Goal: Information Seeking & Learning: Learn about a topic

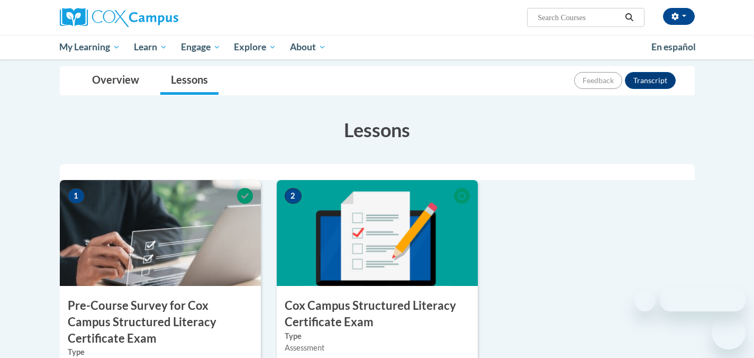
scroll to position [158, 0]
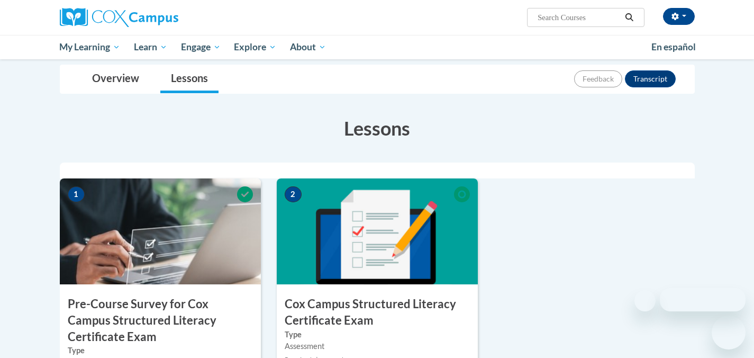
click at [379, 257] on img at bounding box center [377, 231] width 201 height 106
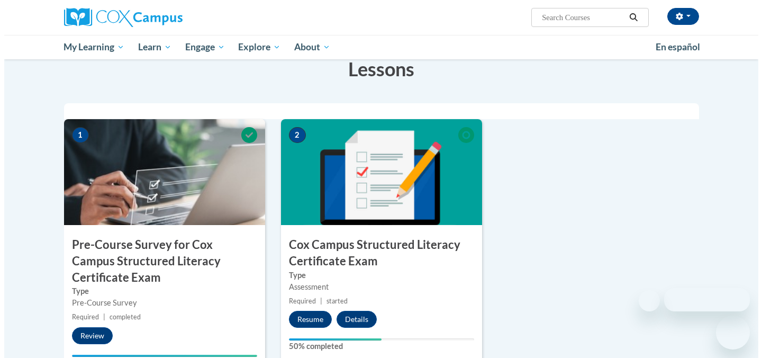
scroll to position [219, 0]
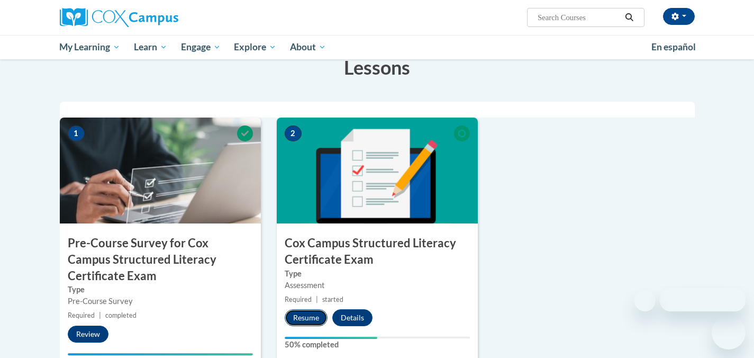
click at [308, 314] on button "Resume" at bounding box center [306, 317] width 43 height 17
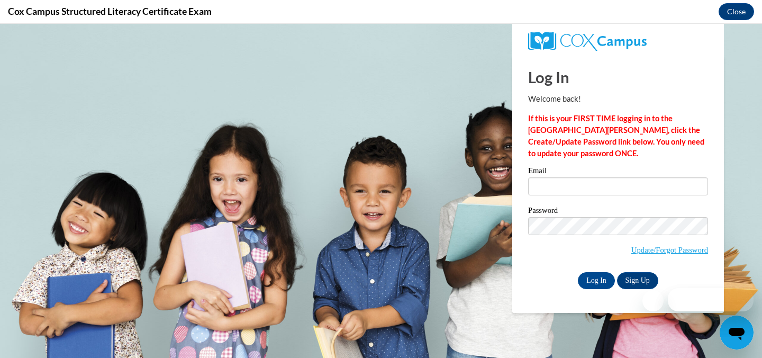
scroll to position [0, 0]
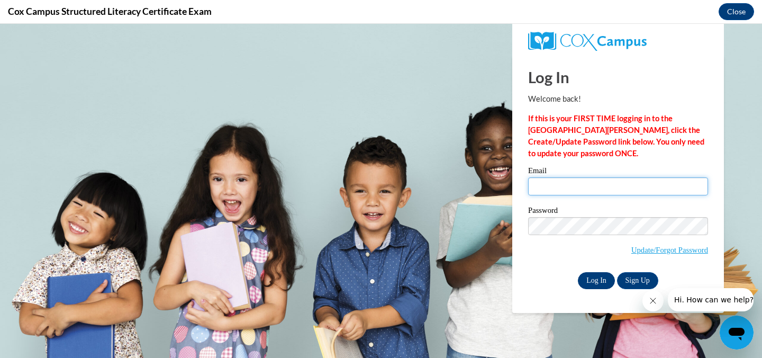
type input "[EMAIL_ADDRESS][DOMAIN_NAME]"
click at [599, 282] on input "Log In" at bounding box center [596, 280] width 37 height 17
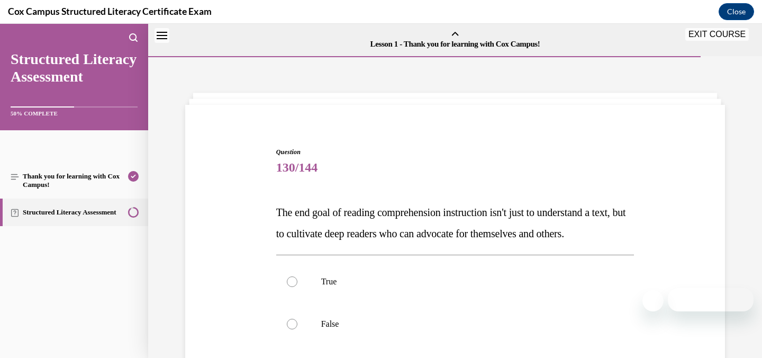
scroll to position [33, 0]
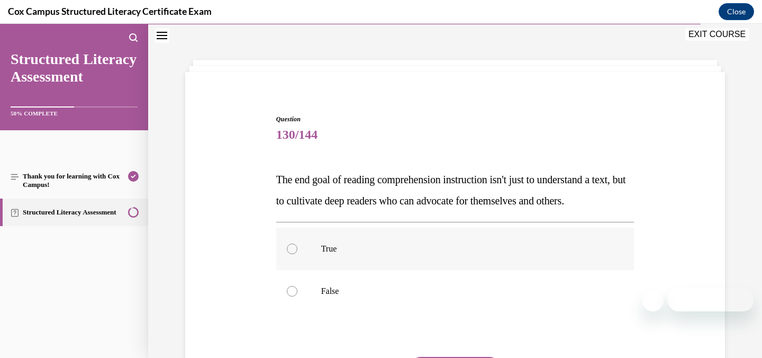
click at [289, 254] on div at bounding box center [292, 248] width 11 height 11
click at [289, 254] on input "True" at bounding box center [292, 248] width 11 height 11
radio input "true"
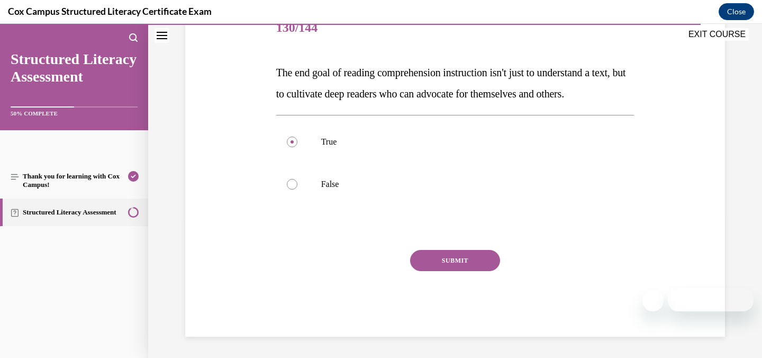
scroll to position [143, 0]
click at [455, 271] on button "SUBMIT" at bounding box center [455, 260] width 90 height 21
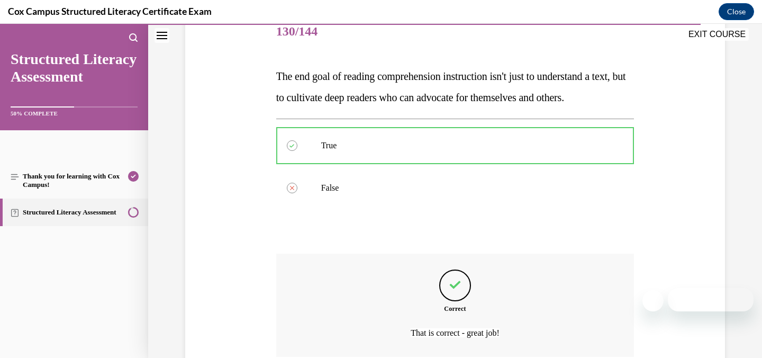
scroll to position [248, 0]
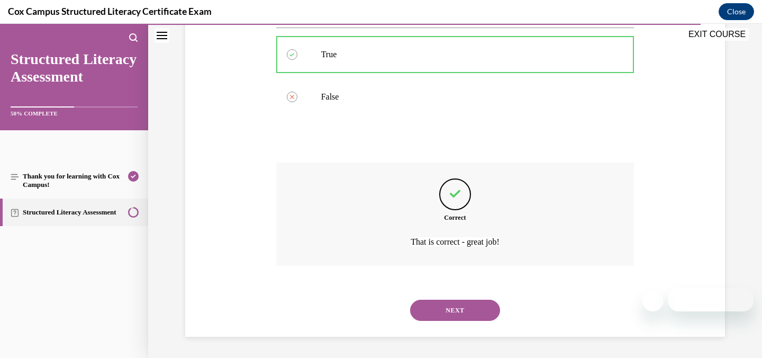
click at [449, 311] on button "NEXT" at bounding box center [455, 310] width 90 height 21
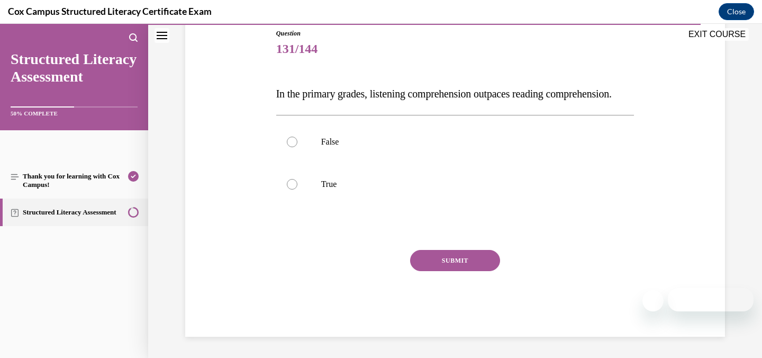
scroll to position [117, 0]
click at [290, 148] on div at bounding box center [292, 143] width 11 height 11
click at [290, 148] on input "False" at bounding box center [292, 143] width 11 height 11
radio input "true"
click at [438, 272] on button "SUBMIT" at bounding box center [455, 261] width 90 height 21
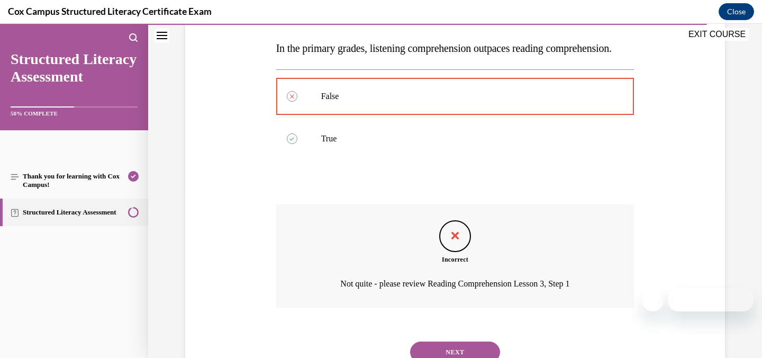
scroll to position [227, 0]
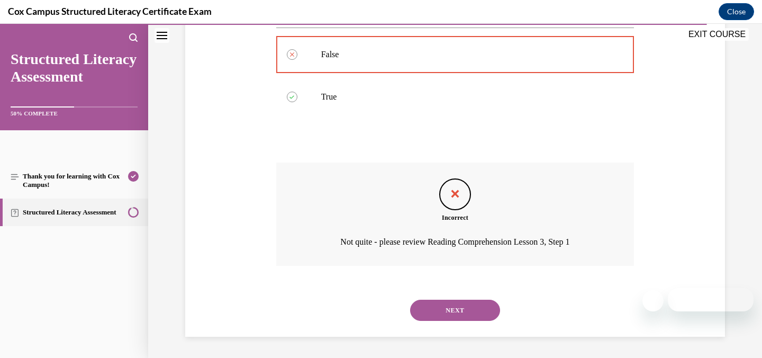
click at [448, 310] on button "NEXT" at bounding box center [455, 310] width 90 height 21
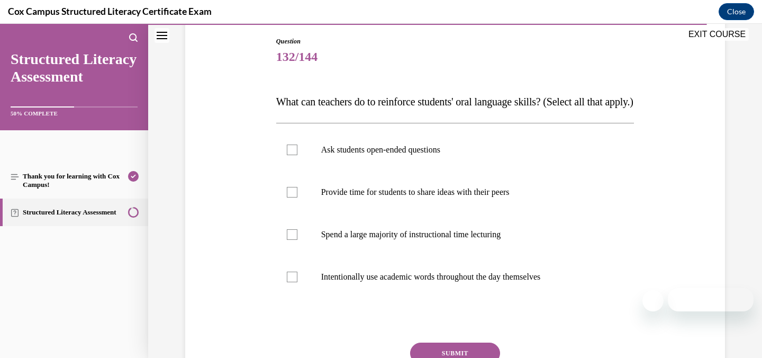
scroll to position [112, 0]
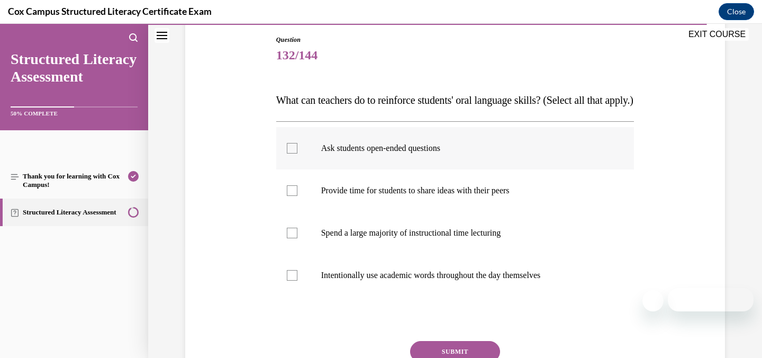
click at [289, 153] on div at bounding box center [292, 148] width 11 height 11
click at [289, 153] on input "Ask students open-ended questions" at bounding box center [292, 148] width 11 height 11
checkbox input "true"
click at [287, 196] on div at bounding box center [292, 190] width 11 height 11
click at [287, 196] on input "Provide time for students to share ideas with their peers" at bounding box center [292, 190] width 11 height 11
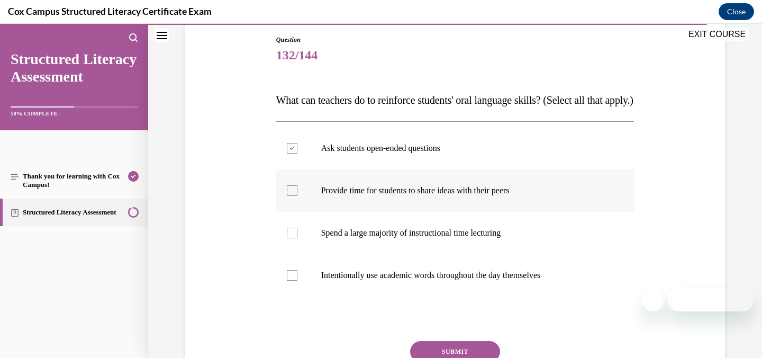
checkbox input "true"
click at [289, 280] on div at bounding box center [292, 275] width 11 height 11
click at [289, 280] on input "Intentionally use academic words throughout the day themselves" at bounding box center [292, 275] width 11 height 11
checkbox input "true"
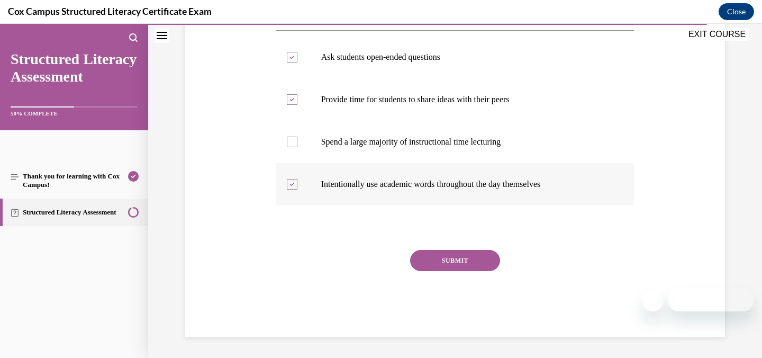
scroll to position [217, 0]
click at [441, 265] on button "SUBMIT" at bounding box center [455, 260] width 90 height 21
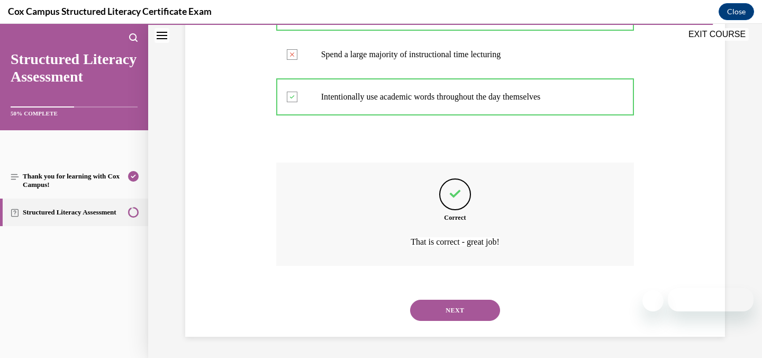
scroll to position [312, 0]
click at [456, 311] on button "NEXT" at bounding box center [455, 310] width 90 height 21
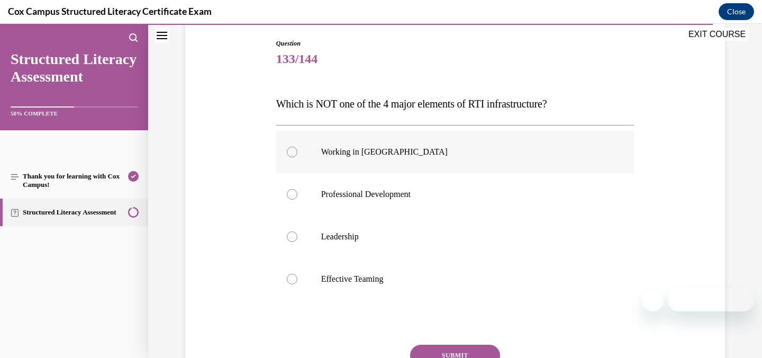
scroll to position [116, 0]
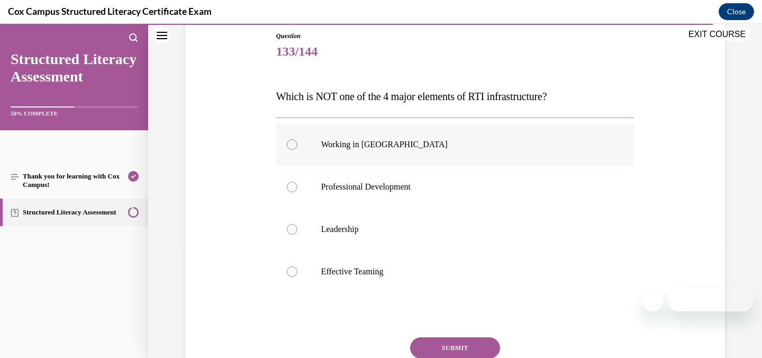
click at [288, 145] on div at bounding box center [292, 144] width 11 height 11
click at [288, 145] on input "Working in [GEOGRAPHIC_DATA]" at bounding box center [292, 144] width 11 height 11
radio input "true"
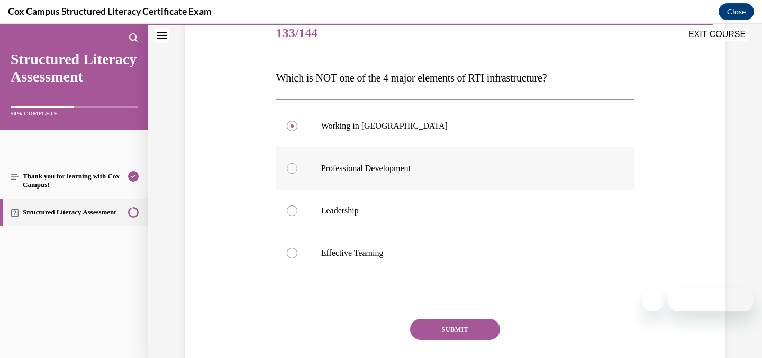
scroll to position [137, 0]
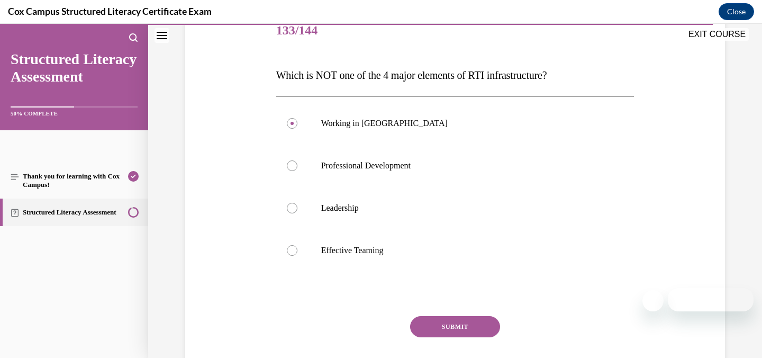
click at [455, 325] on button "SUBMIT" at bounding box center [455, 326] width 90 height 21
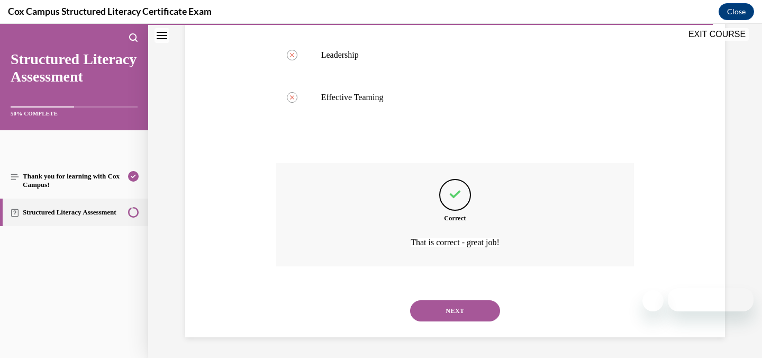
scroll to position [291, 0]
click at [452, 312] on button "NEXT" at bounding box center [455, 310] width 90 height 21
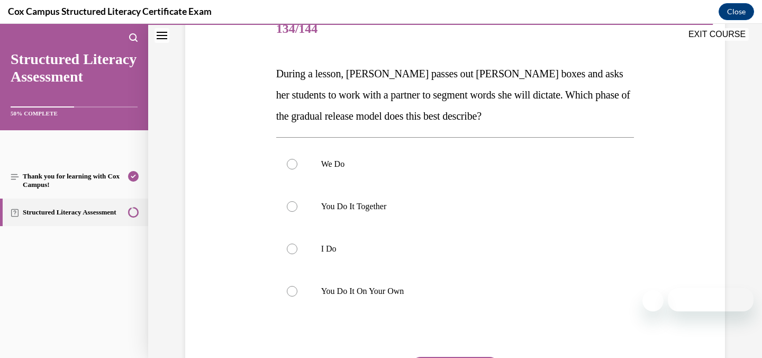
scroll to position [143, 0]
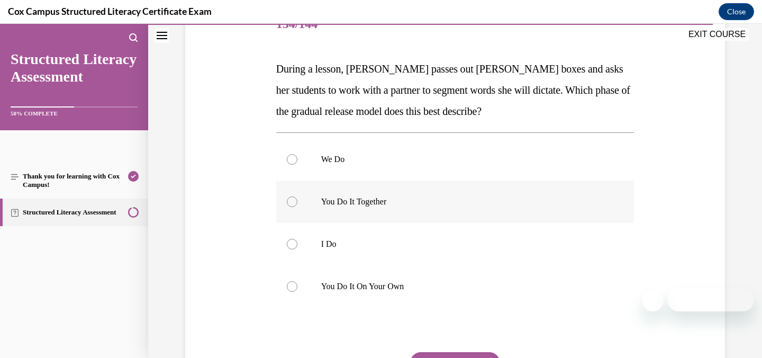
click at [287, 202] on div at bounding box center [292, 201] width 11 height 11
click at [287, 202] on input "You Do It Together" at bounding box center [292, 201] width 11 height 11
radio input "true"
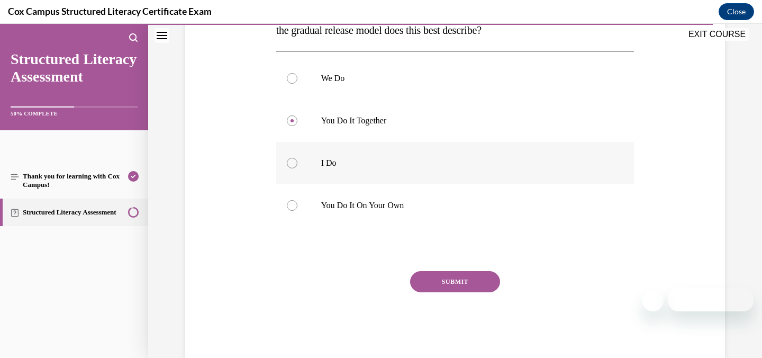
scroll to position [246, 0]
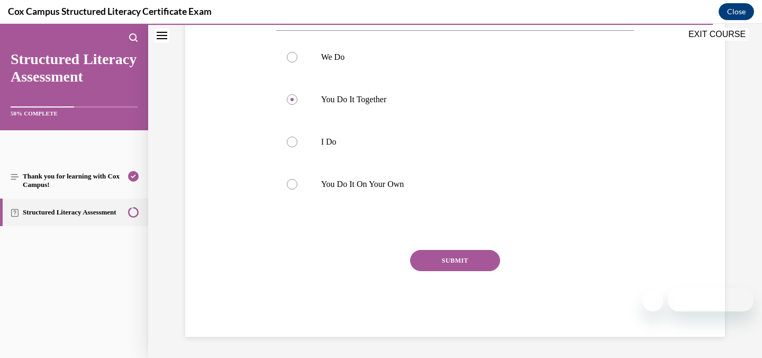
click at [457, 256] on button "SUBMIT" at bounding box center [455, 260] width 90 height 21
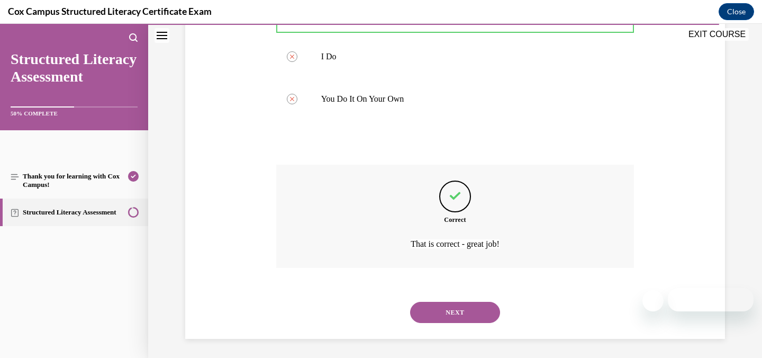
scroll to position [333, 0]
click at [447, 314] on button "NEXT" at bounding box center [455, 310] width 90 height 21
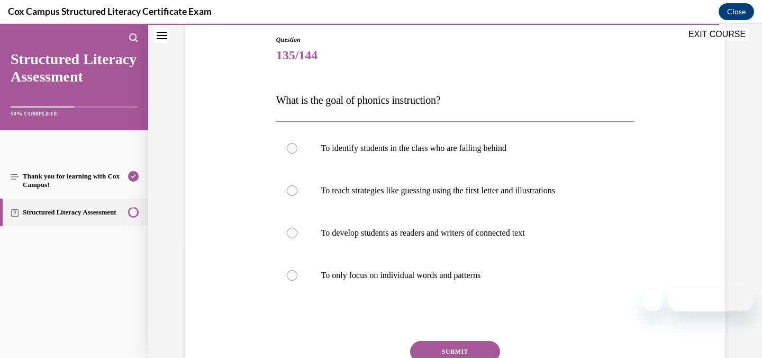
scroll to position [115, 0]
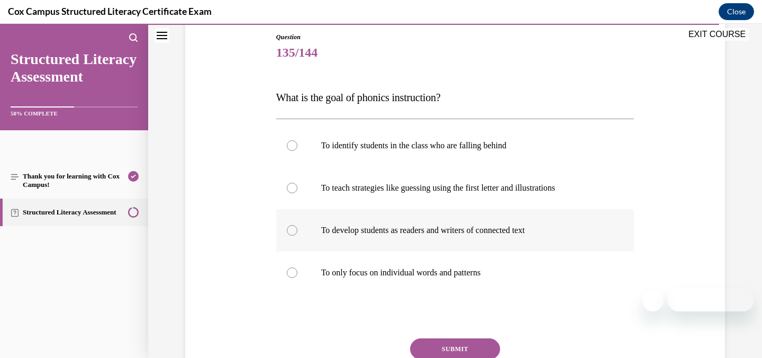
click at [287, 231] on div at bounding box center [292, 230] width 11 height 11
click at [287, 231] on input "To develop students as readers and writers of connected text" at bounding box center [292, 230] width 11 height 11
radio input "true"
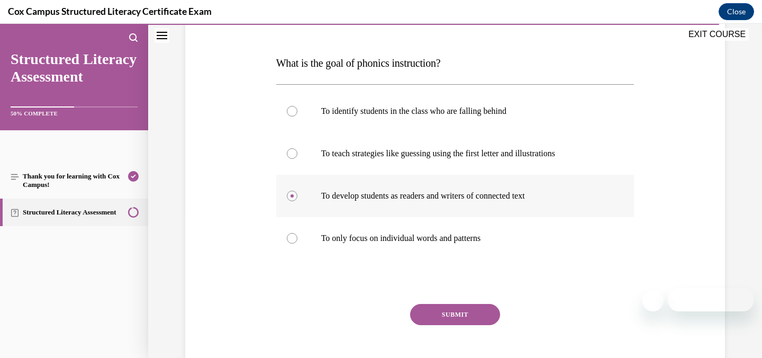
scroll to position [153, 0]
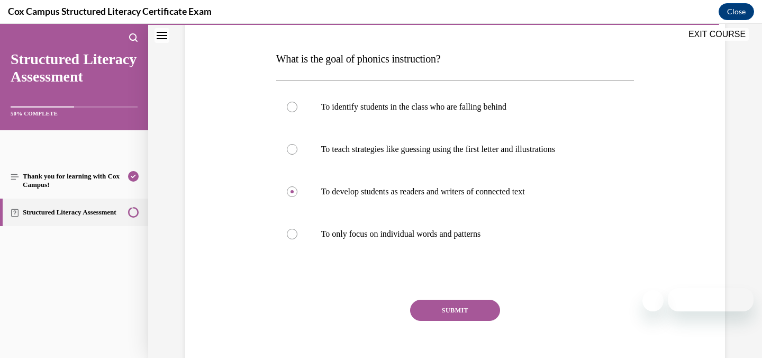
click at [440, 309] on button "SUBMIT" at bounding box center [455, 310] width 90 height 21
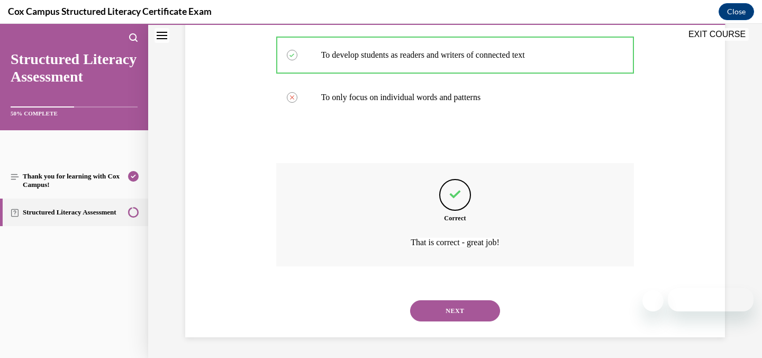
scroll to position [291, 0]
click at [441, 309] on button "NEXT" at bounding box center [455, 310] width 90 height 21
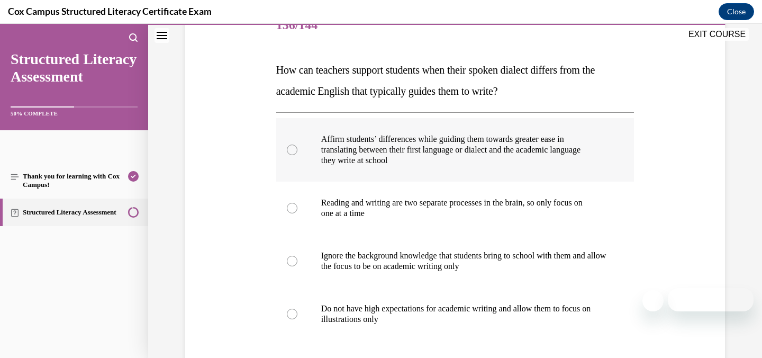
scroll to position [146, 0]
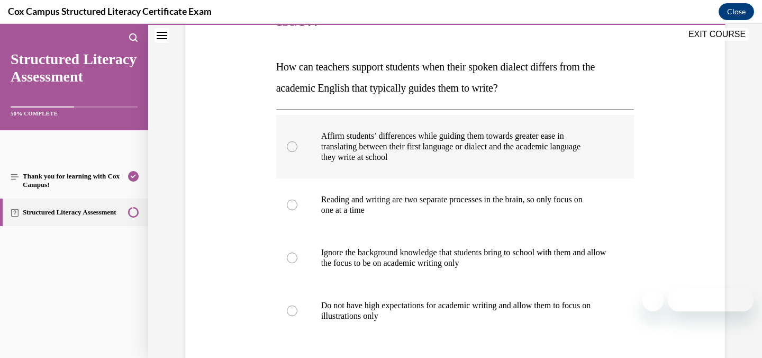
click at [290, 144] on div at bounding box center [292, 146] width 11 height 11
click at [290, 144] on input "Affirm students’ differences while guiding them towards greater ease in transla…" at bounding box center [292, 146] width 11 height 11
radio input "true"
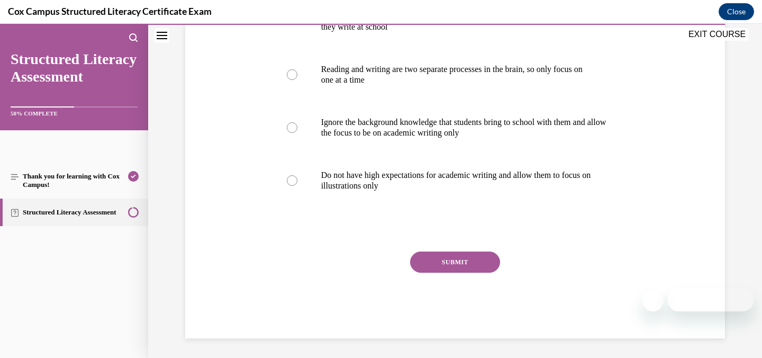
scroll to position [277, 0]
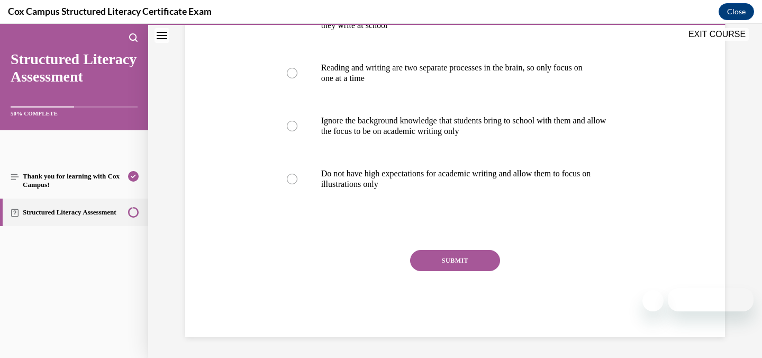
click at [436, 258] on button "SUBMIT" at bounding box center [455, 260] width 90 height 21
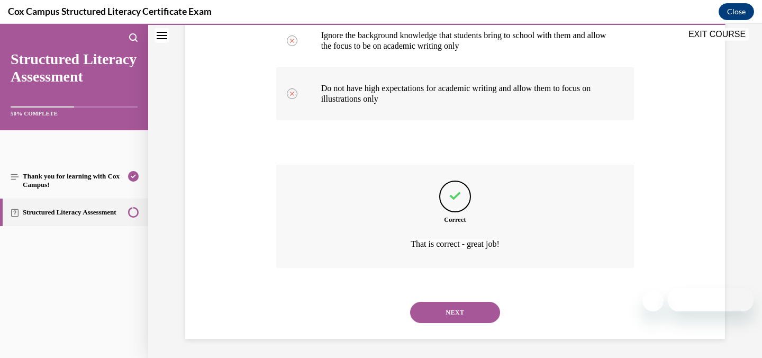
scroll to position [365, 0]
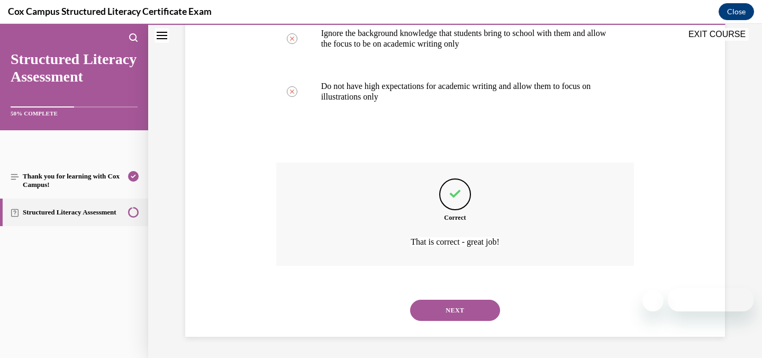
click at [455, 309] on button "NEXT" at bounding box center [455, 310] width 90 height 21
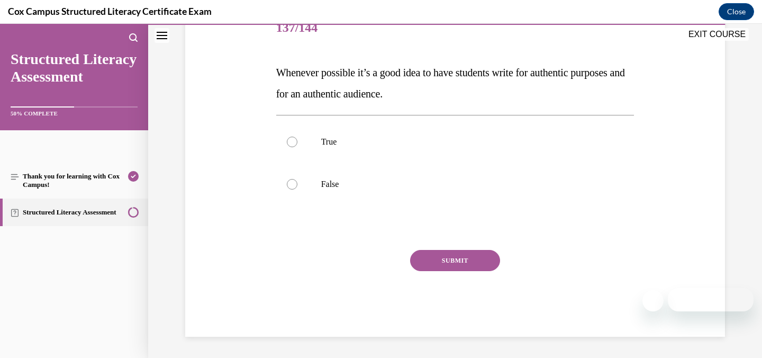
scroll to position [117, 0]
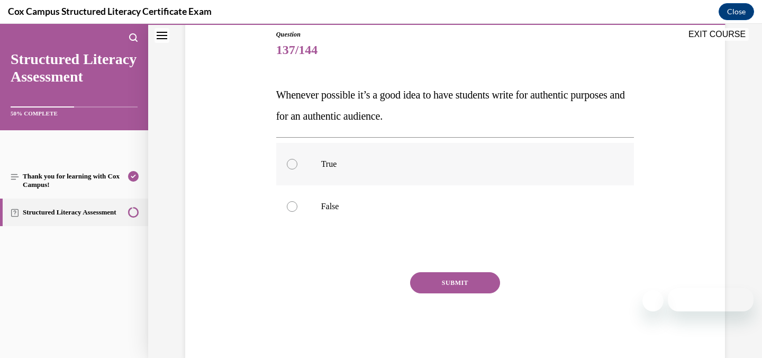
click at [288, 166] on div at bounding box center [292, 164] width 11 height 11
click at [288, 166] on input "True" at bounding box center [292, 164] width 11 height 11
radio input "true"
click at [433, 280] on button "SUBMIT" at bounding box center [455, 282] width 90 height 21
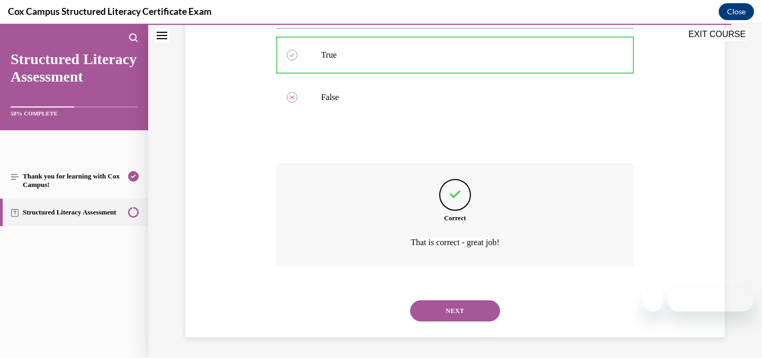
scroll to position [227, 0]
click at [451, 307] on button "NEXT" at bounding box center [455, 310] width 90 height 21
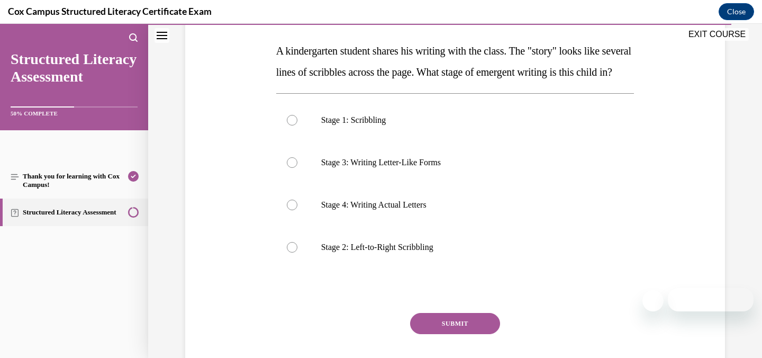
scroll to position [165, 0]
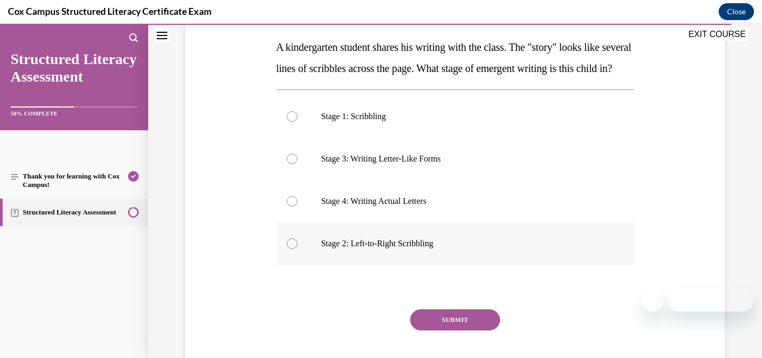
click at [289, 249] on div at bounding box center [292, 243] width 11 height 11
click at [289, 249] on input "Stage 2: Left-to-Right Scribbling" at bounding box center [292, 243] width 11 height 11
radio input "true"
click at [454, 330] on button "SUBMIT" at bounding box center [455, 319] width 90 height 21
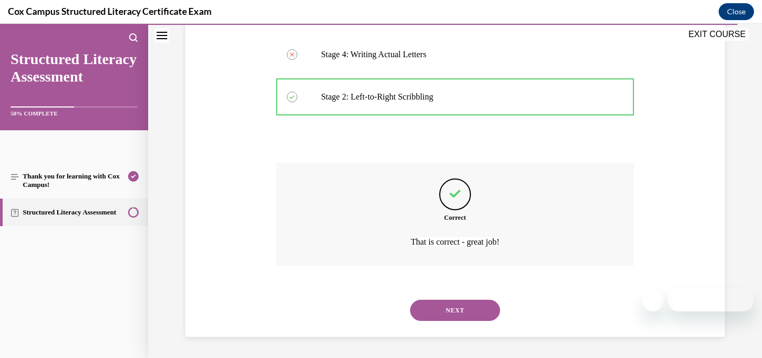
scroll to position [333, 0]
click at [458, 313] on button "NEXT" at bounding box center [455, 310] width 90 height 21
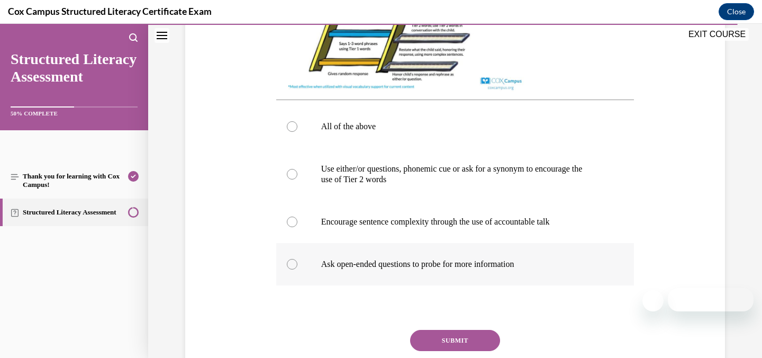
scroll to position [430, 0]
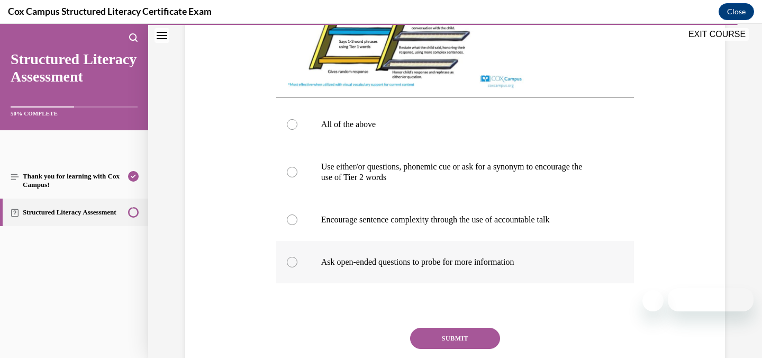
click at [289, 267] on div at bounding box center [292, 262] width 11 height 11
click at [289, 267] on input "Ask open-ended questions to probe for more information" at bounding box center [292, 262] width 11 height 11
radio input "true"
click at [466, 347] on button "SUBMIT" at bounding box center [455, 338] width 90 height 21
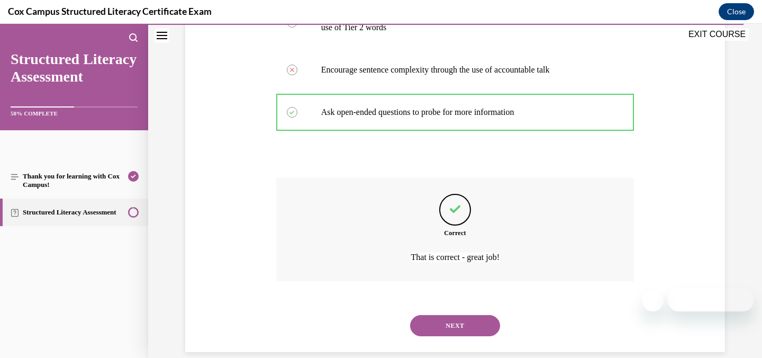
scroll to position [605, 0]
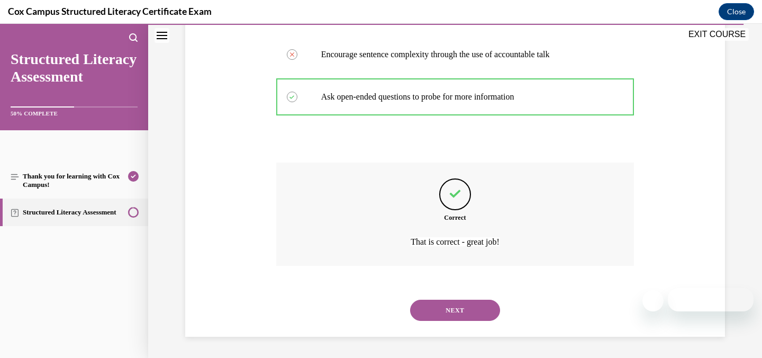
click at [442, 312] on button "NEXT" at bounding box center [455, 310] width 90 height 21
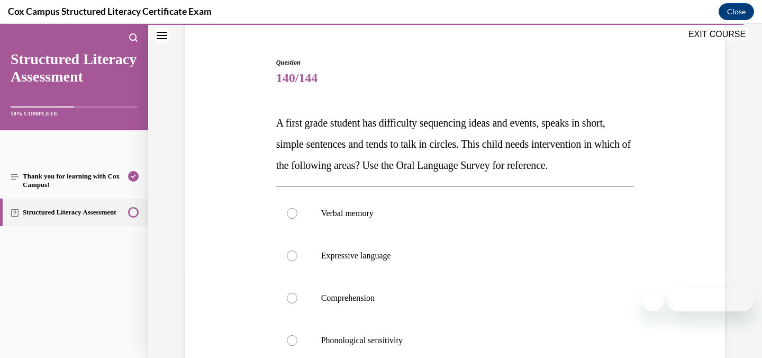
scroll to position [91, 0]
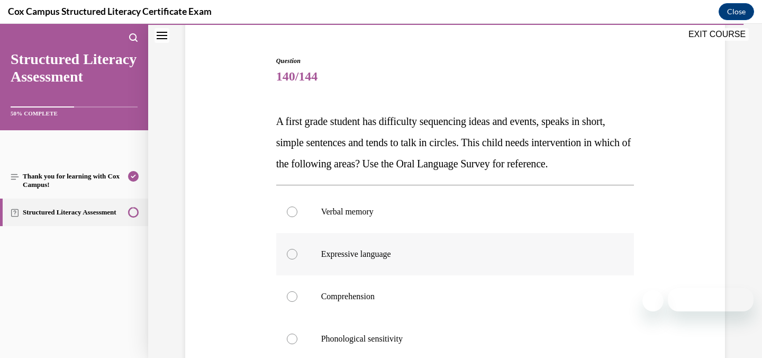
click at [289, 259] on div at bounding box center [292, 254] width 11 height 11
click at [289, 259] on input "Expressive language" at bounding box center [292, 254] width 11 height 11
radio input "true"
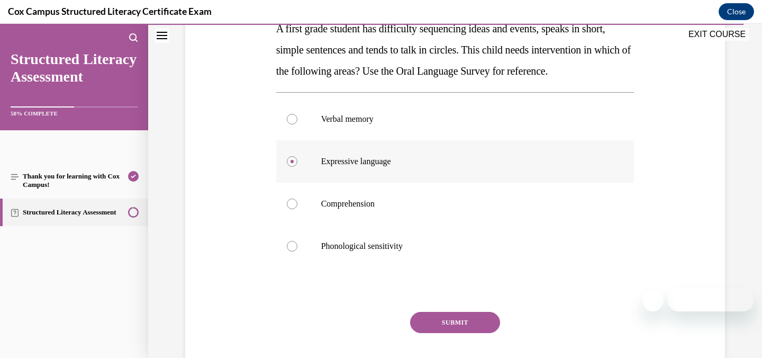
scroll to position [206, 0]
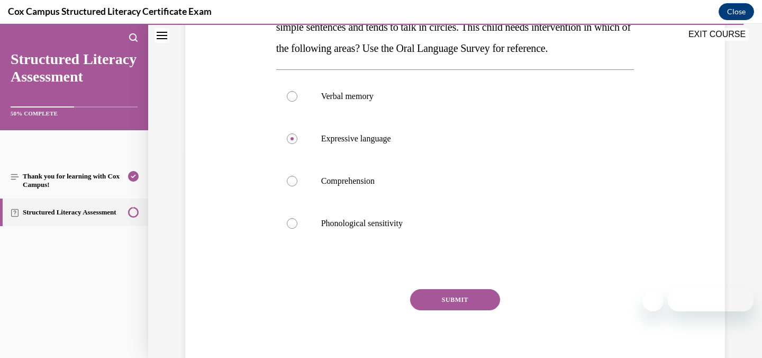
click at [450, 310] on button "SUBMIT" at bounding box center [455, 299] width 90 height 21
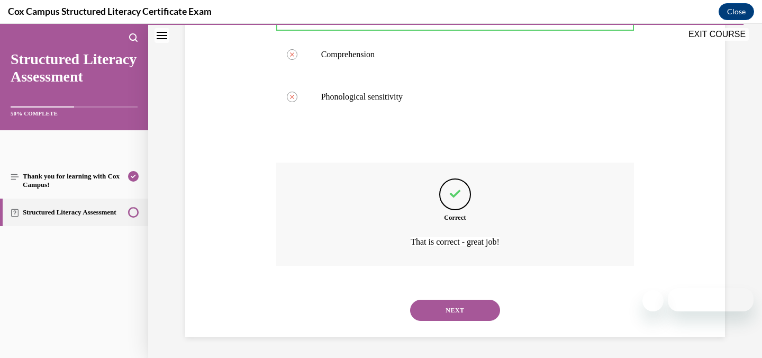
scroll to position [354, 0]
click at [450, 310] on button "NEXT" at bounding box center [455, 310] width 90 height 21
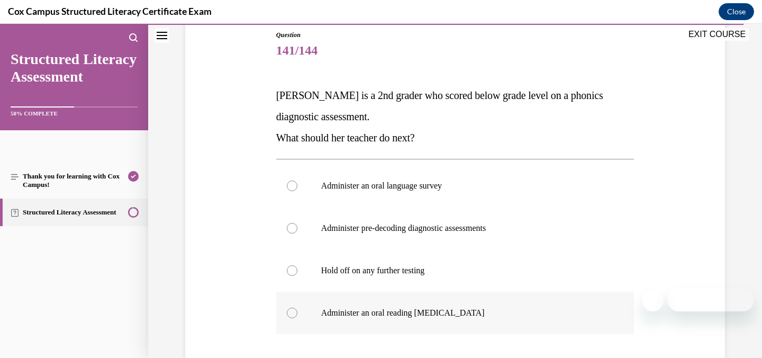
scroll to position [117, 0]
click at [287, 227] on div at bounding box center [292, 227] width 11 height 11
click at [287, 227] on input "Administer pre-decoding diagnostic assessments" at bounding box center [292, 227] width 11 height 11
radio input "true"
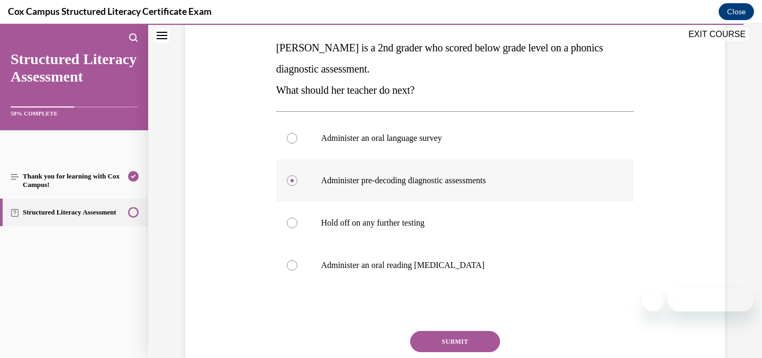
scroll to position [181, 0]
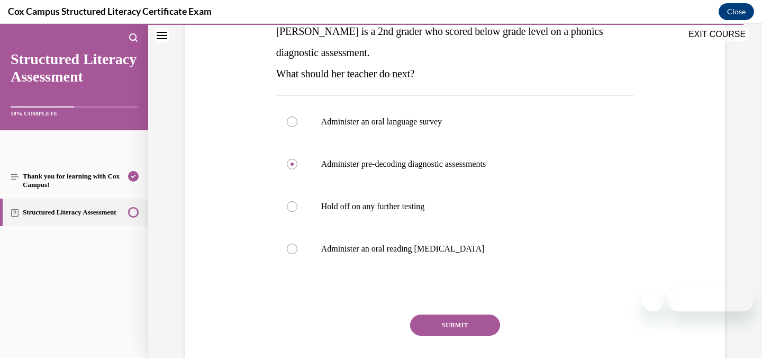
click at [447, 323] on button "SUBMIT" at bounding box center [455, 324] width 90 height 21
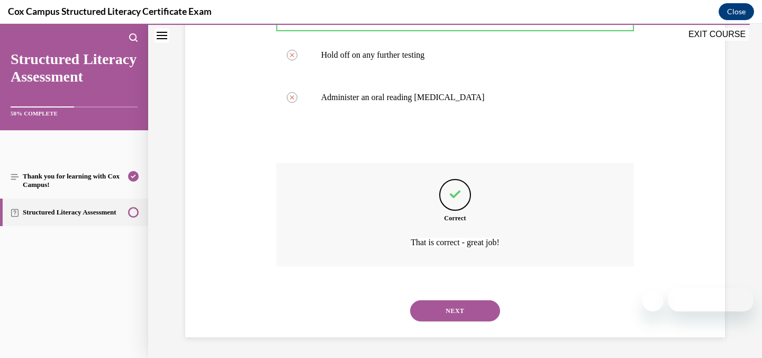
scroll to position [333, 0]
click at [447, 308] on button "NEXT" at bounding box center [455, 310] width 90 height 21
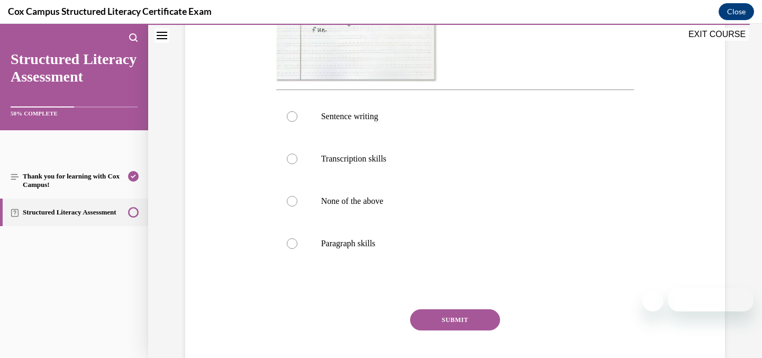
scroll to position [400, 0]
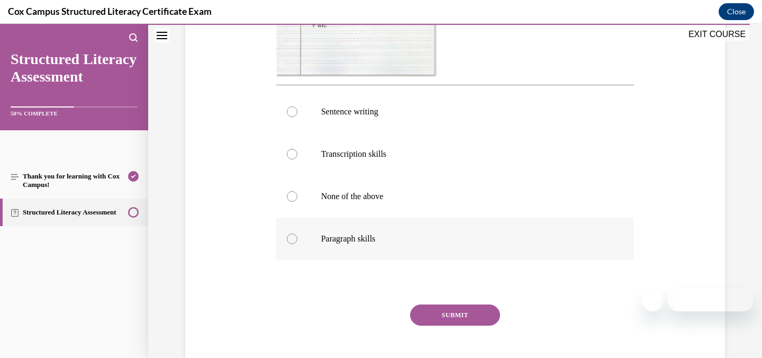
click at [287, 239] on div at bounding box center [292, 238] width 11 height 11
click at [287, 239] on input "Paragraph skills" at bounding box center [292, 238] width 11 height 11
radio input "true"
click at [452, 314] on button "SUBMIT" at bounding box center [455, 314] width 90 height 21
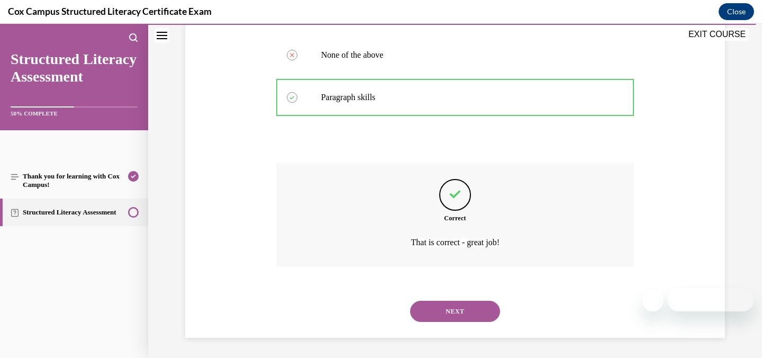
scroll to position [542, 0]
click at [452, 314] on button "NEXT" at bounding box center [455, 310] width 90 height 21
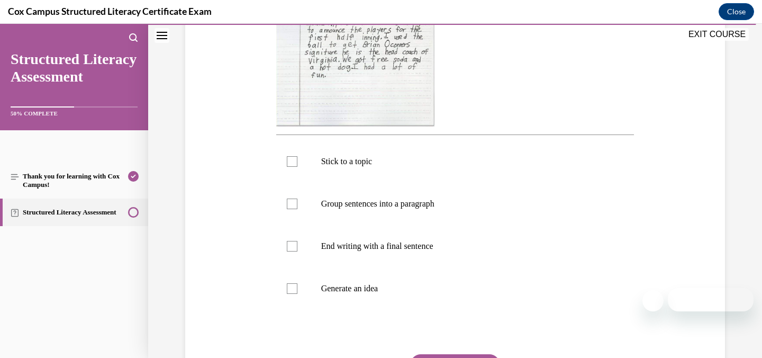
scroll to position [338, 0]
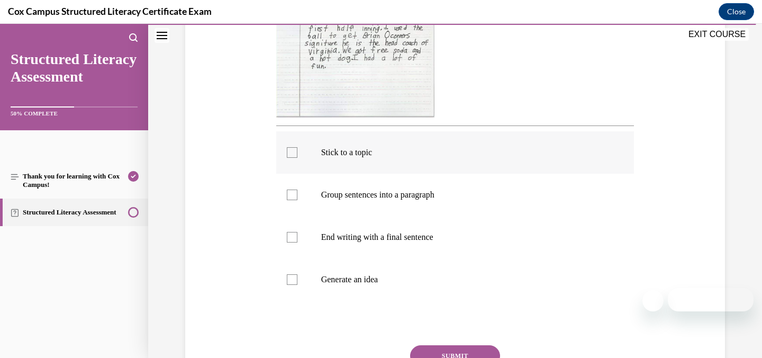
click at [287, 155] on div at bounding box center [292, 152] width 11 height 11
click at [287, 155] on input "Stick to a topic" at bounding box center [292, 152] width 11 height 11
checkbox input "true"
click at [288, 195] on div at bounding box center [292, 194] width 11 height 11
click at [288, 195] on input "Group sentences into a paragraph" at bounding box center [292, 194] width 11 height 11
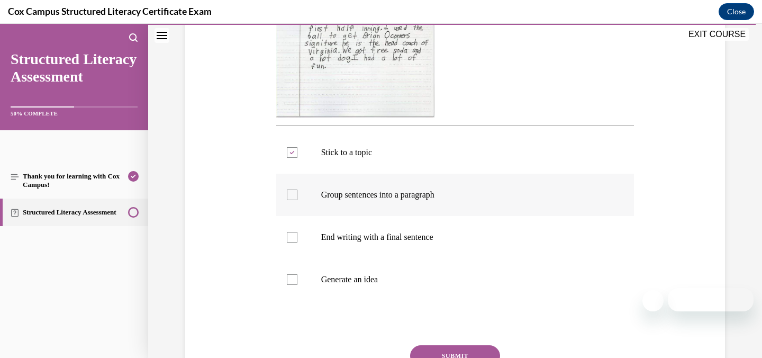
checkbox input "true"
click at [290, 242] on div at bounding box center [292, 237] width 11 height 11
click at [290, 242] on input "End writing with a final sentence" at bounding box center [292, 237] width 11 height 11
checkbox input "true"
click at [287, 279] on div at bounding box center [292, 279] width 11 height 11
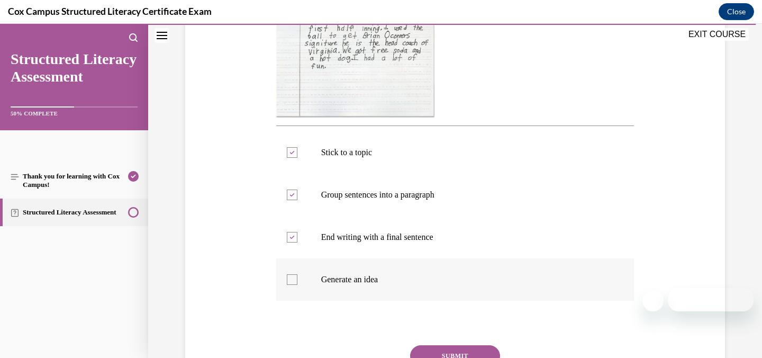
click at [287, 279] on input "Generate an idea" at bounding box center [292, 279] width 11 height 11
checkbox input "true"
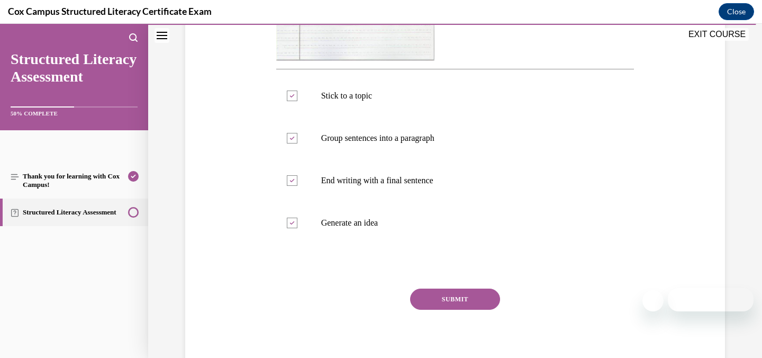
scroll to position [410, 0]
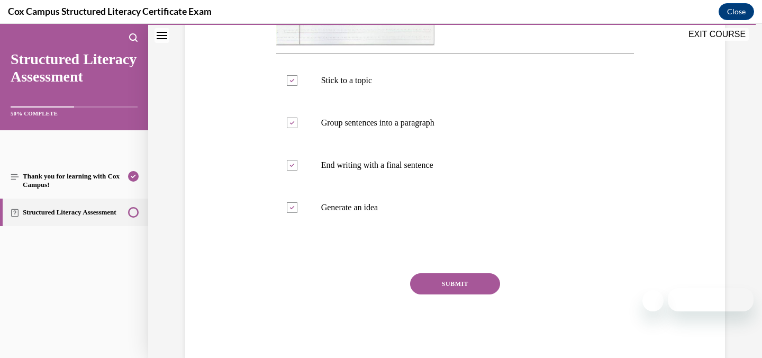
click at [442, 285] on button "SUBMIT" at bounding box center [455, 283] width 90 height 21
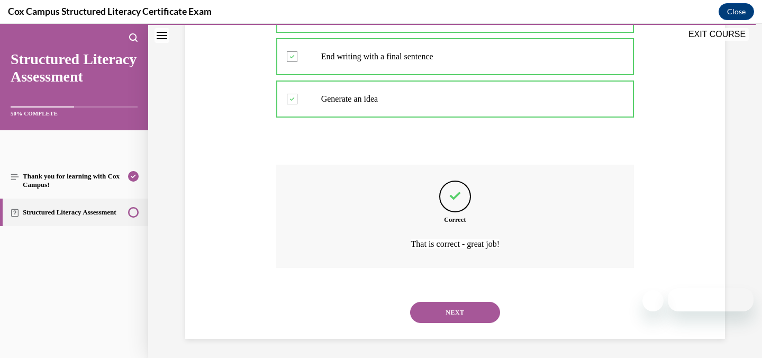
scroll to position [520, 0]
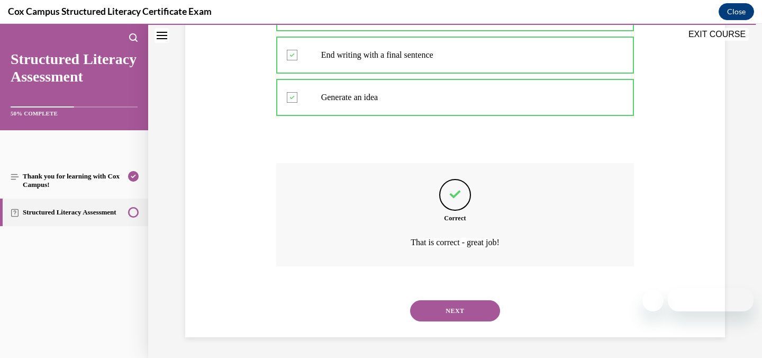
click at [448, 305] on button "NEXT" at bounding box center [455, 310] width 90 height 21
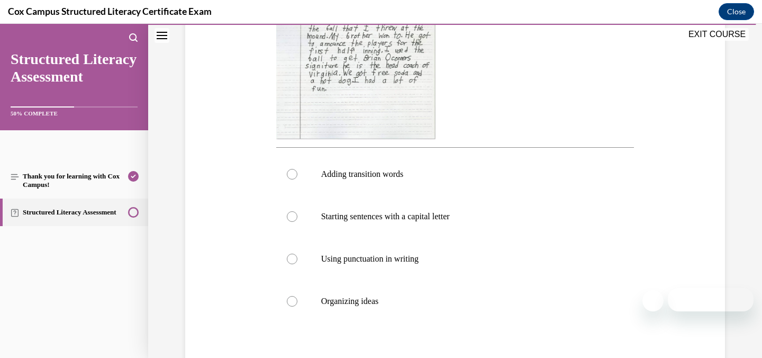
scroll to position [319, 0]
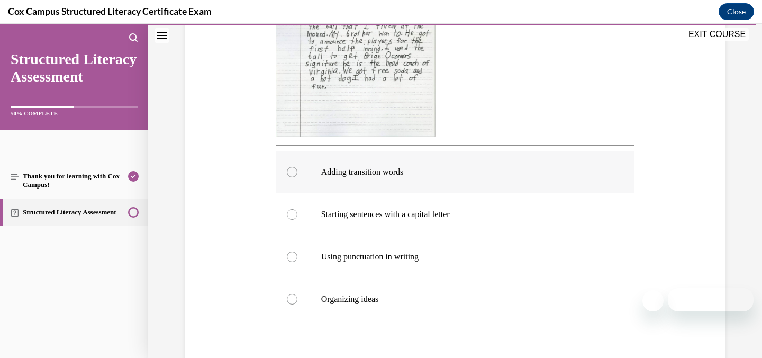
click at [287, 173] on div at bounding box center [292, 172] width 11 height 11
click at [287, 173] on input "Adding transition words" at bounding box center [292, 172] width 11 height 11
radio input "true"
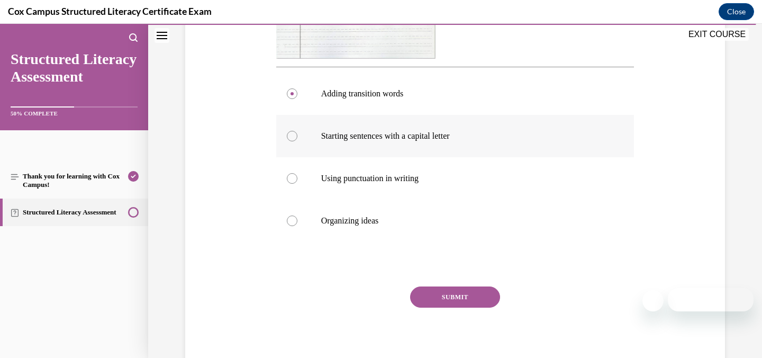
scroll to position [433, 0]
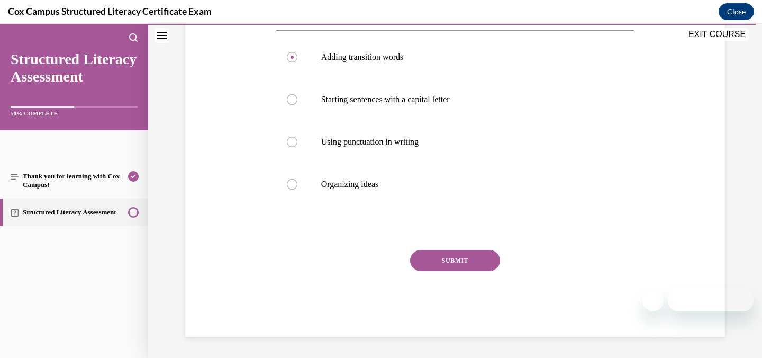
click at [450, 258] on button "SUBMIT" at bounding box center [455, 260] width 90 height 21
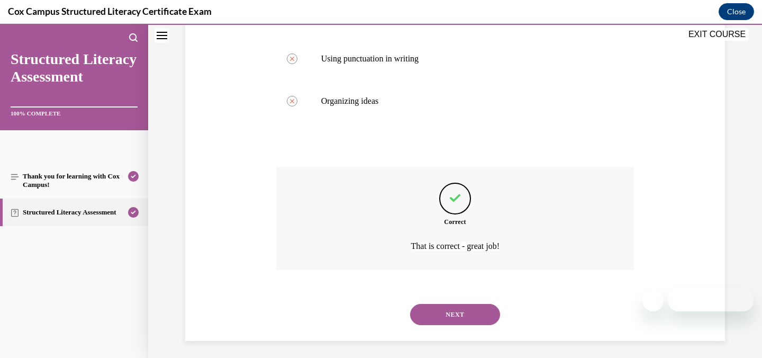
scroll to position [521, 0]
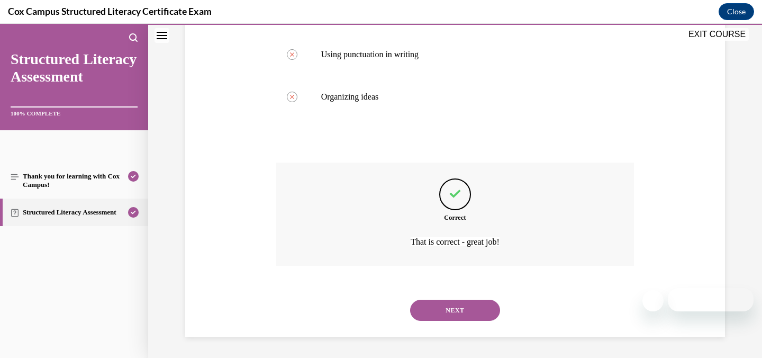
click at [453, 305] on button "NEXT" at bounding box center [455, 310] width 90 height 21
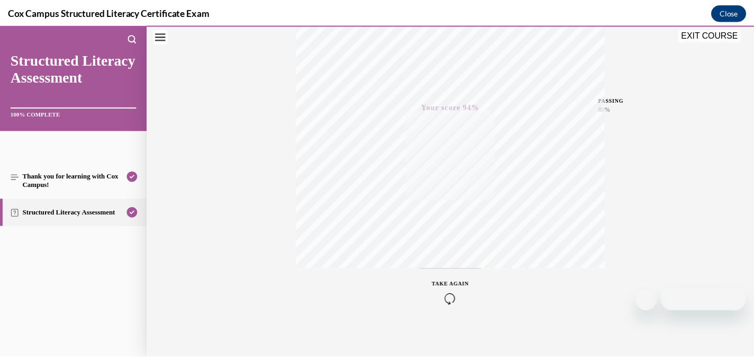
scroll to position [208, 0]
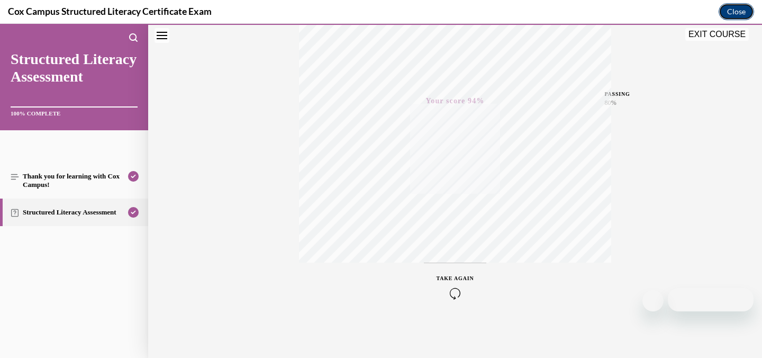
click at [734, 14] on button "Close" at bounding box center [736, 11] width 35 height 17
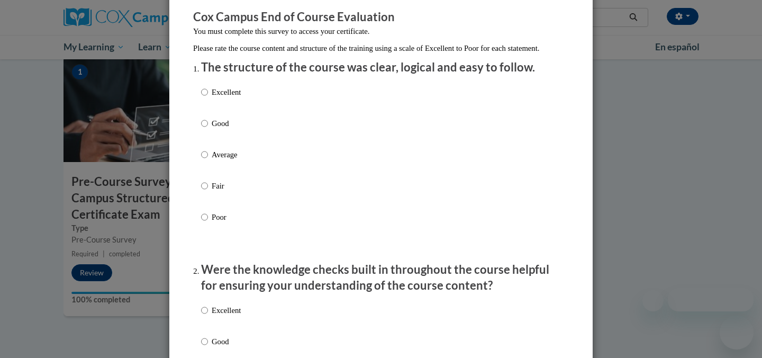
scroll to position [0, 0]
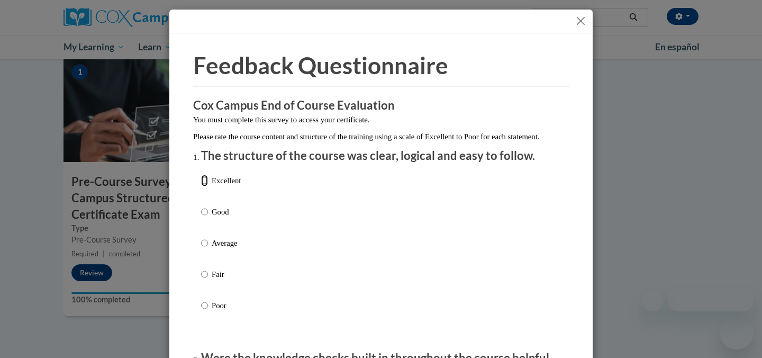
click at [201, 186] on input "Excellent" at bounding box center [204, 181] width 7 height 12
radio input "true"
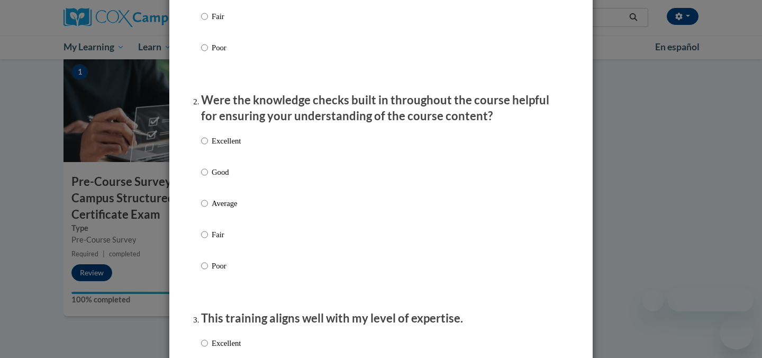
scroll to position [259, 0]
click at [201, 146] on input "Excellent" at bounding box center [204, 140] width 7 height 12
radio input "true"
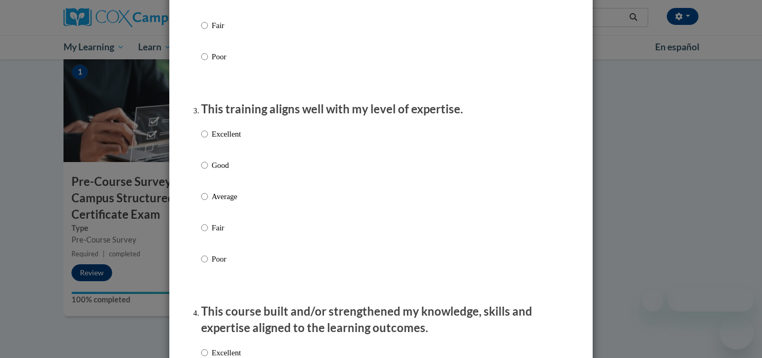
scroll to position [471, 0]
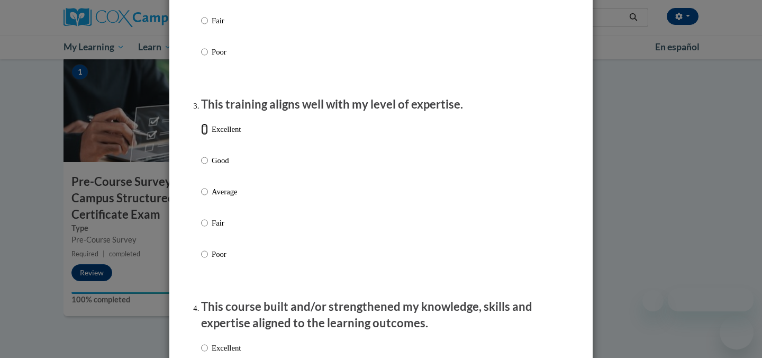
click at [203, 135] on input "Excellent" at bounding box center [204, 129] width 7 height 12
radio input "true"
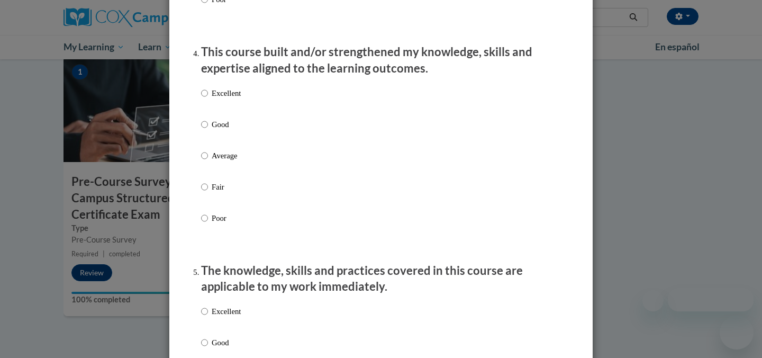
scroll to position [728, 0]
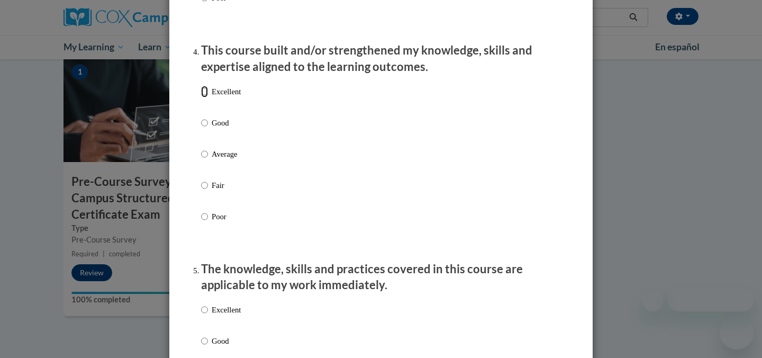
click at [201, 97] on input "Excellent" at bounding box center [204, 92] width 7 height 12
radio input "true"
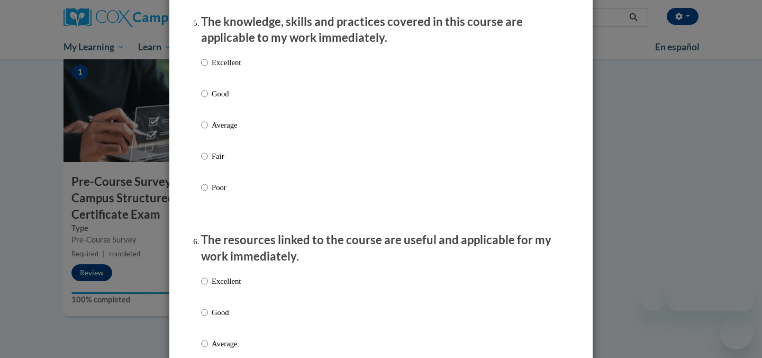
scroll to position [986, 0]
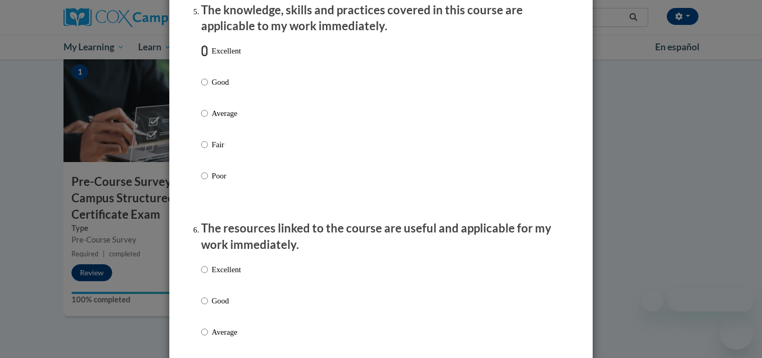
click at [201, 57] on input "Excellent" at bounding box center [204, 51] width 7 height 12
radio input "true"
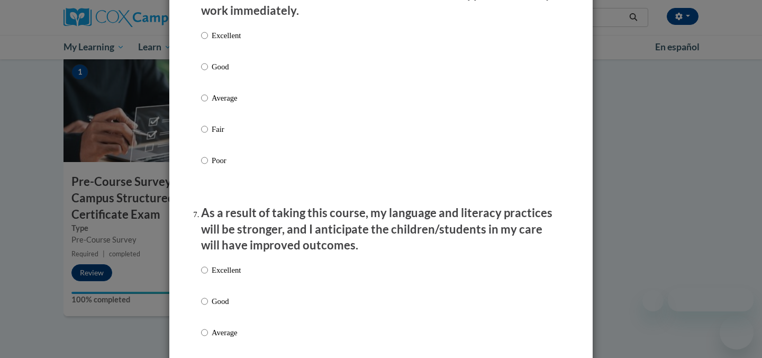
scroll to position [1224, 0]
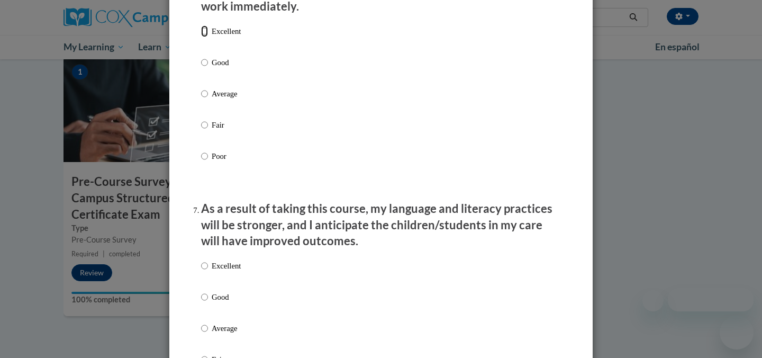
click at [201, 37] on input "Excellent" at bounding box center [204, 31] width 7 height 12
radio input "true"
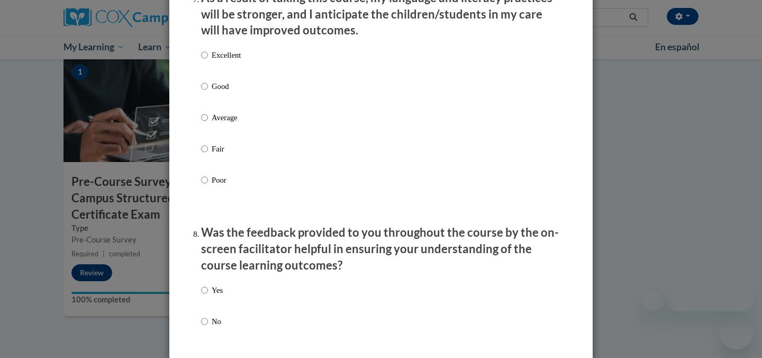
scroll to position [1440, 0]
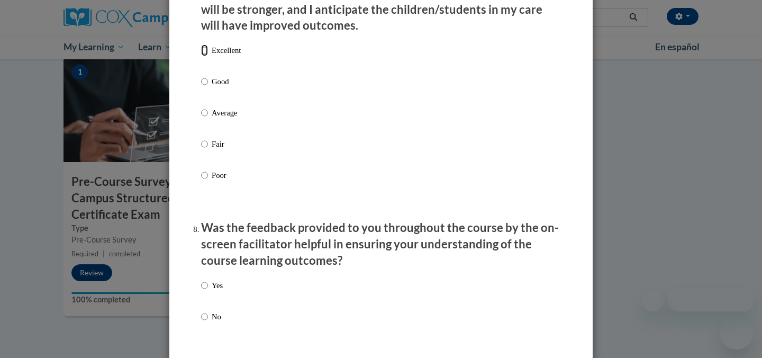
click at [201, 56] on input "Excellent" at bounding box center [204, 50] width 7 height 12
radio input "true"
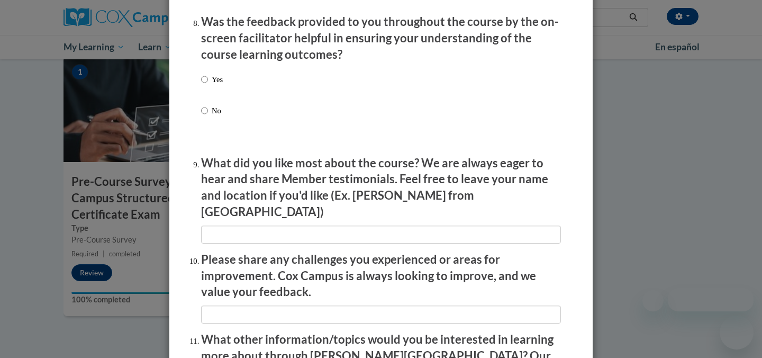
scroll to position [1661, 0]
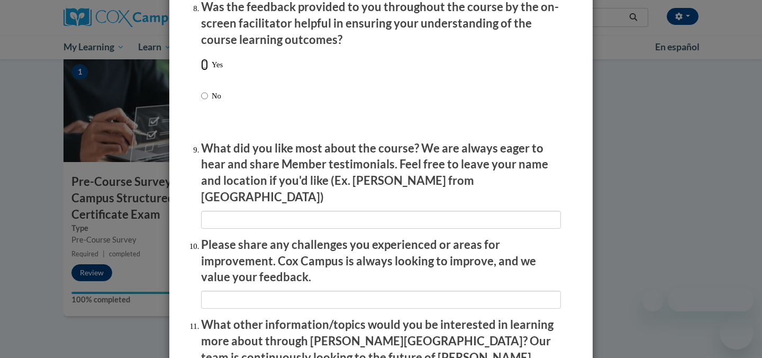
click at [201, 70] on input "Yes" at bounding box center [204, 65] width 7 height 12
radio input "true"
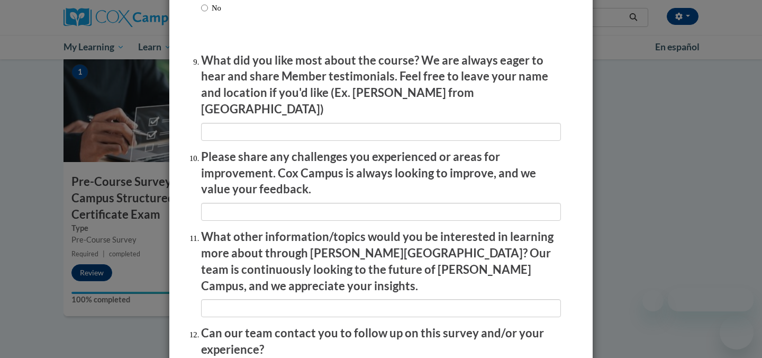
scroll to position [1749, 0]
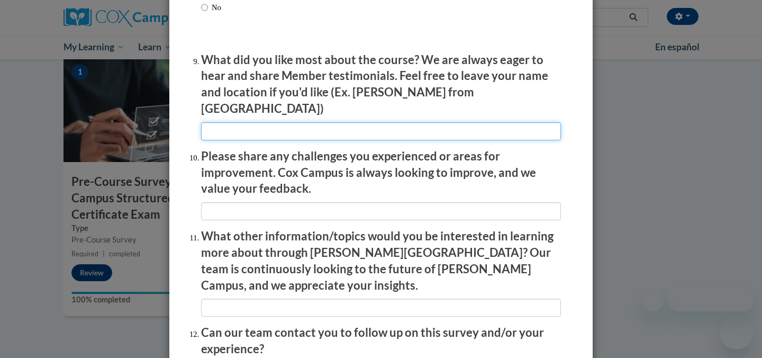
click at [279, 124] on input "textbox" at bounding box center [381, 131] width 360 height 18
type input "videos of classrooms"
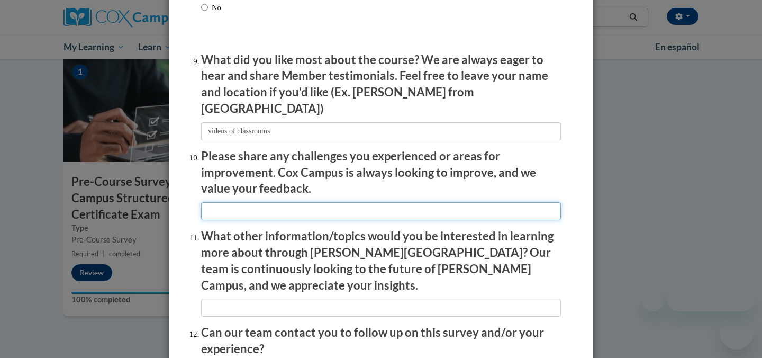
click at [296, 208] on input "textbox" at bounding box center [381, 211] width 360 height 18
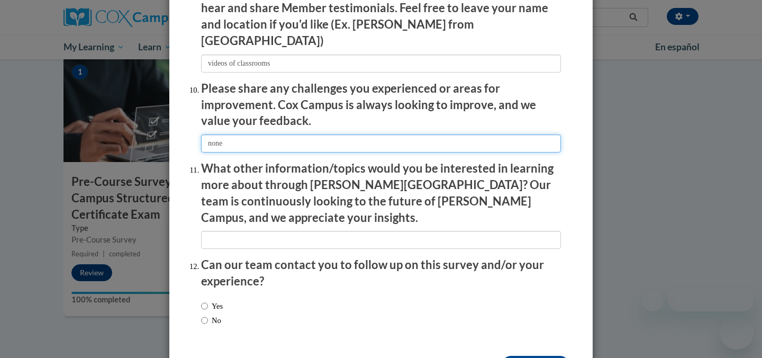
scroll to position [1818, 0]
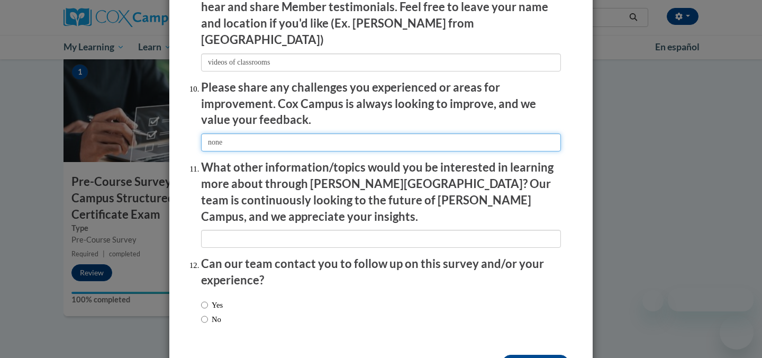
type input "none"
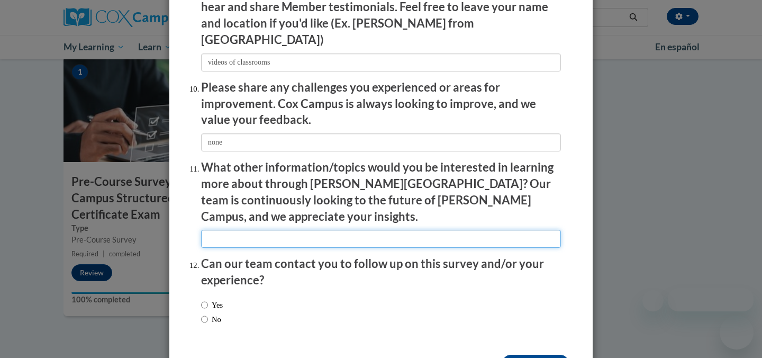
click at [267, 230] on input "textbox" at bounding box center [381, 239] width 360 height 18
type input "none"
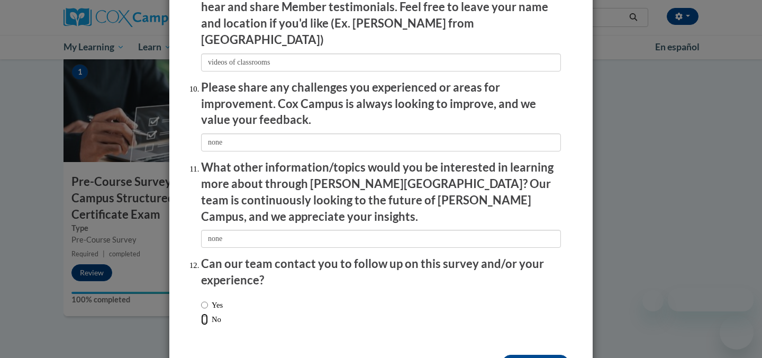
click at [201, 313] on input "No" at bounding box center [204, 319] width 7 height 12
radio input "true"
click at [545, 355] on input "Submit feedback" at bounding box center [535, 363] width 67 height 17
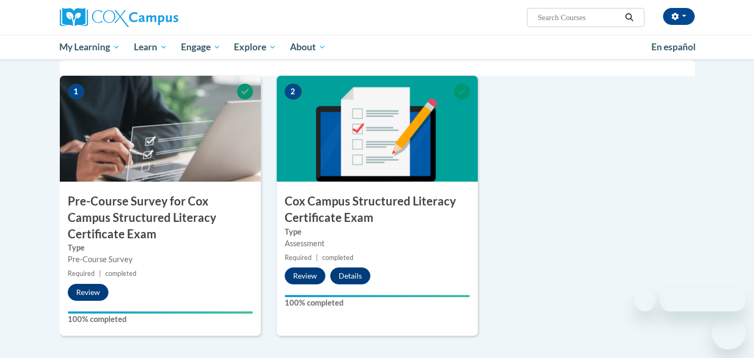
scroll to position [293, 0]
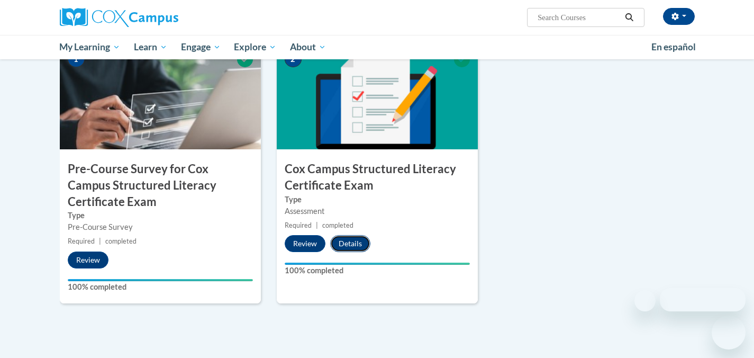
click at [342, 242] on button "Details" at bounding box center [350, 243] width 40 height 17
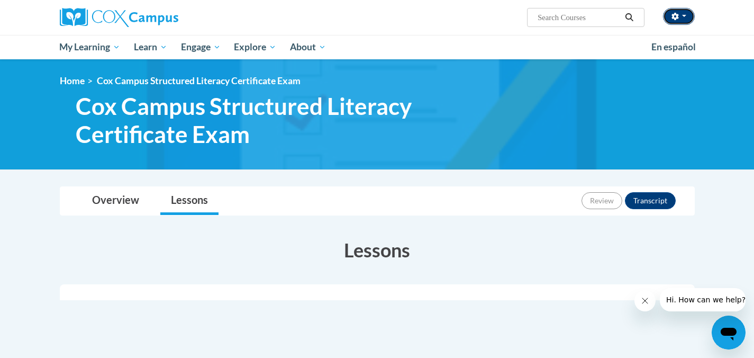
click at [683, 17] on button "button" at bounding box center [679, 16] width 32 height 17
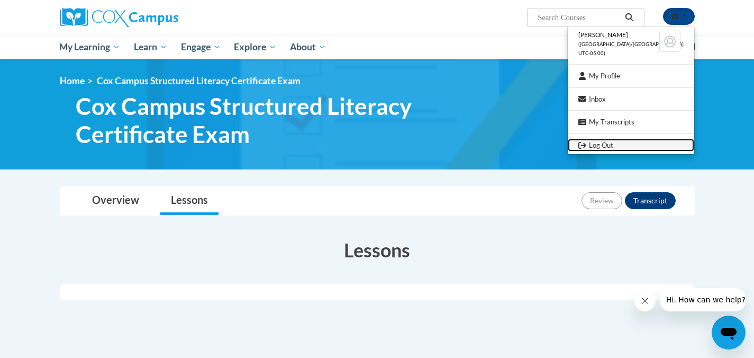
click at [627, 144] on link "Log Out" at bounding box center [631, 145] width 126 height 13
